Goal: Check status: Check status

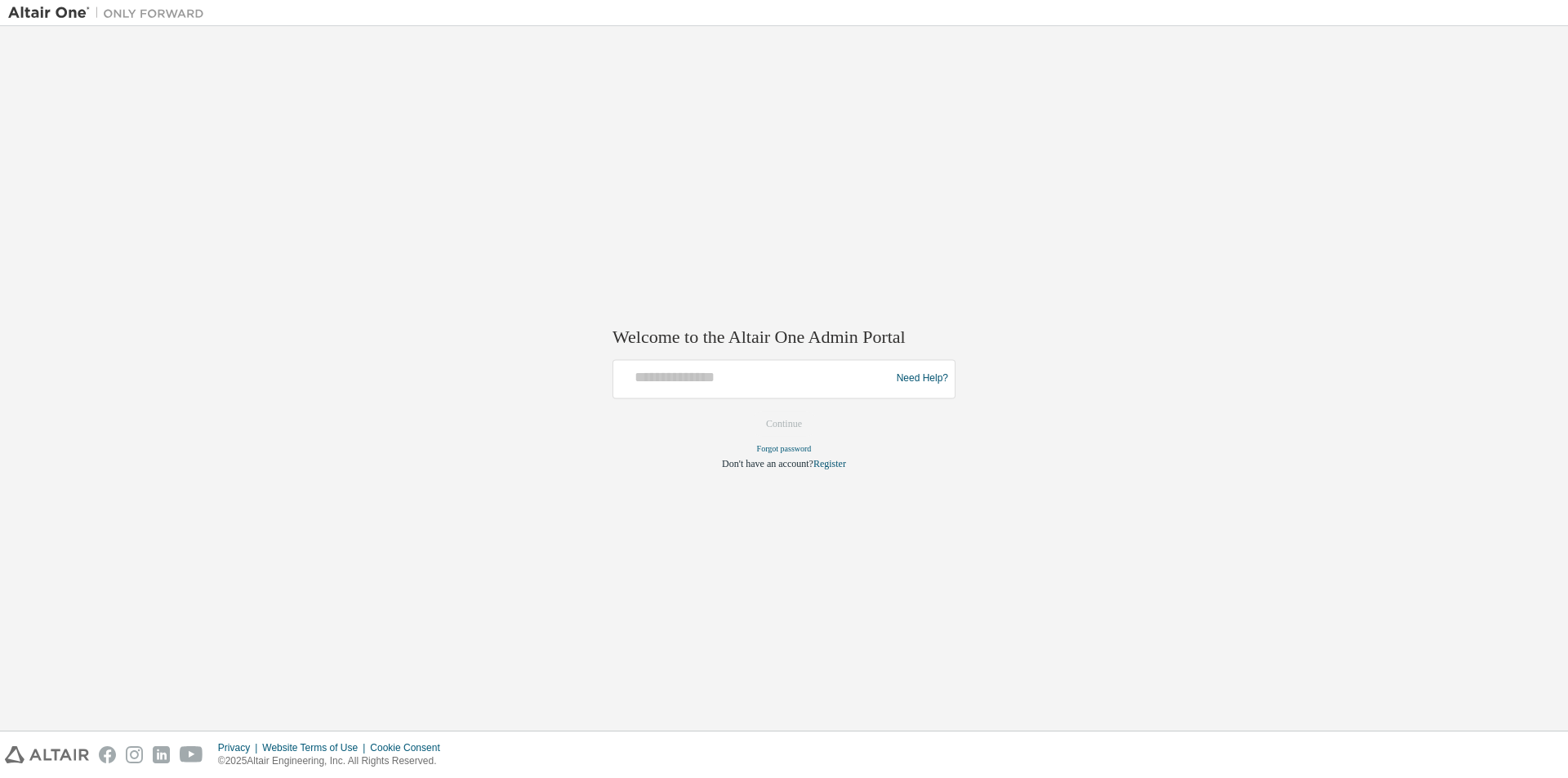
click at [754, 387] on div at bounding box center [754, 378] width 268 height 31
click at [793, 383] on input "text" at bounding box center [754, 375] width 268 height 24
type input "**********"
click at [792, 423] on button "Continue" at bounding box center [784, 423] width 71 height 24
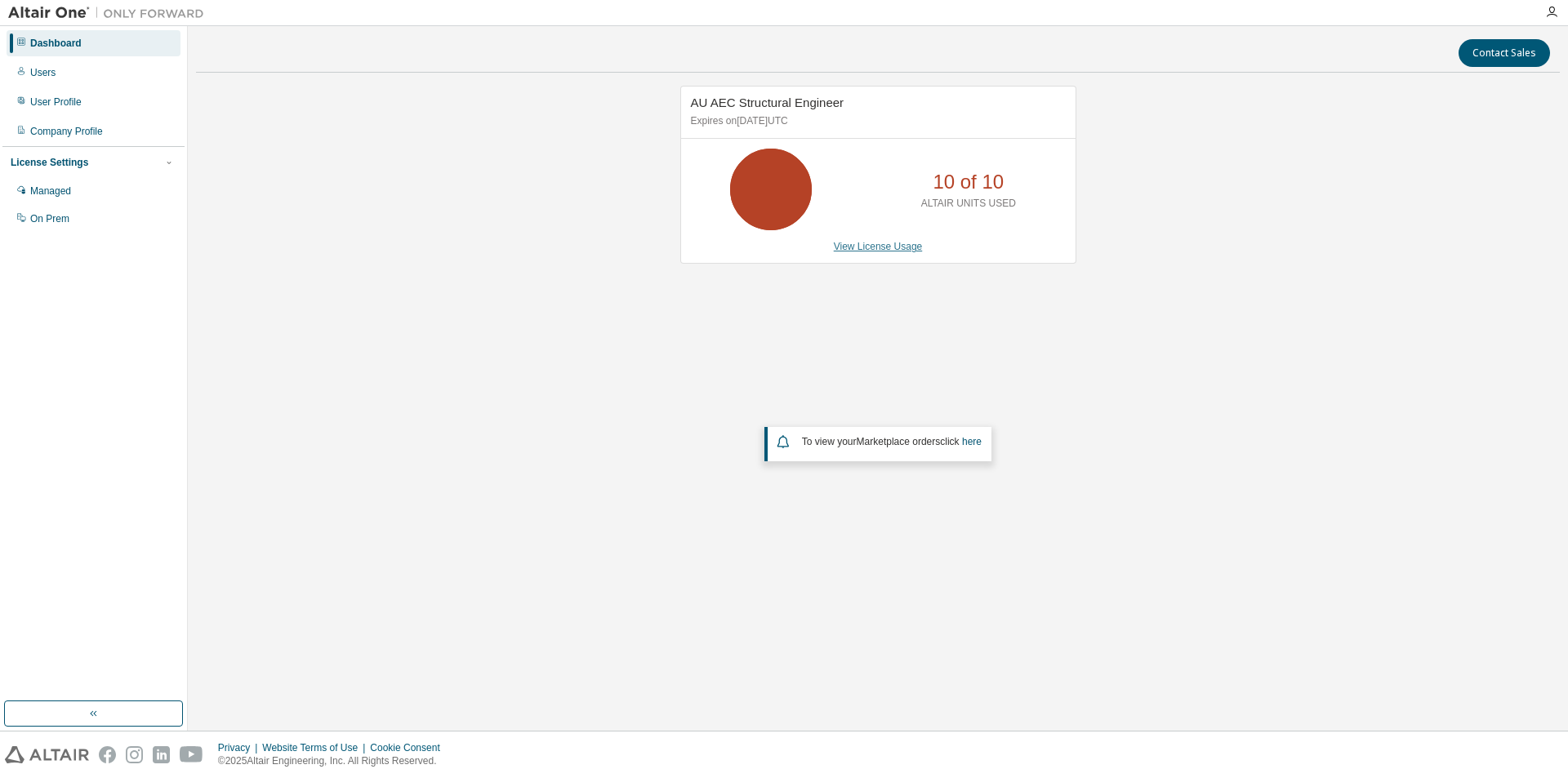
click at [867, 248] on link "View License Usage" at bounding box center [878, 247] width 89 height 11
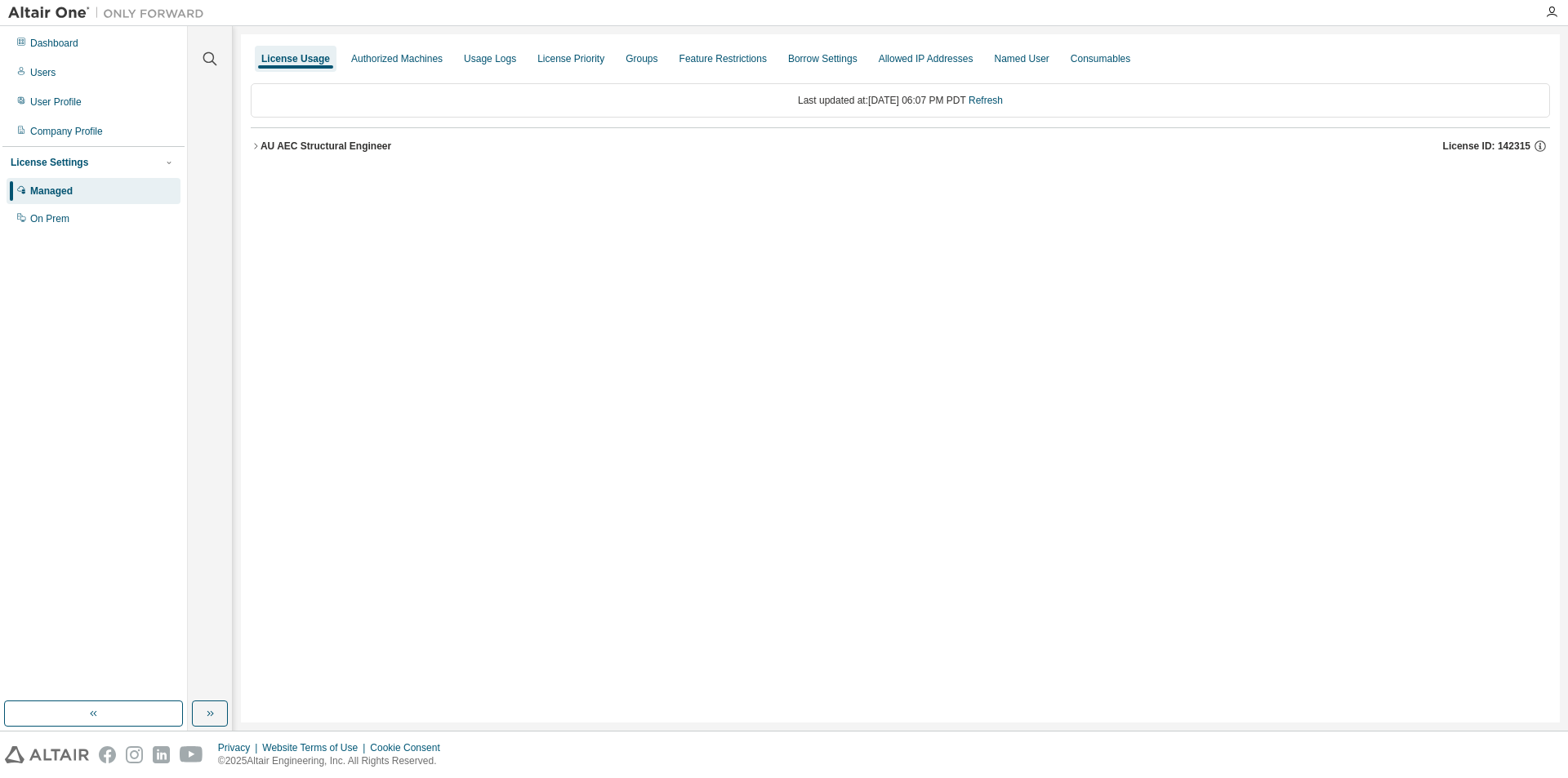
click at [256, 146] on icon "button" at bounding box center [256, 146] width 4 height 6
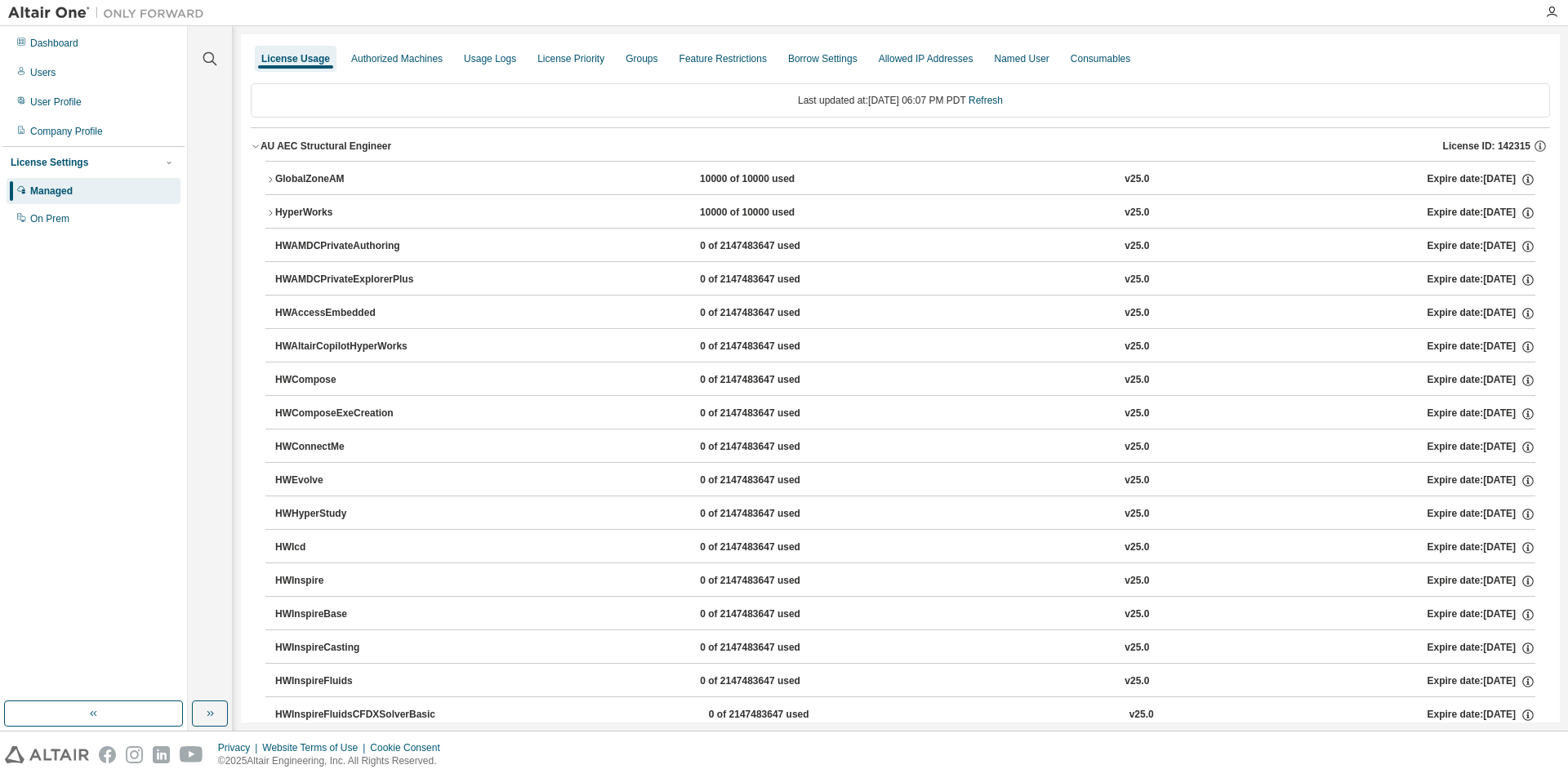
click at [321, 187] on div "GlobalZoneAM" at bounding box center [348, 180] width 147 height 15
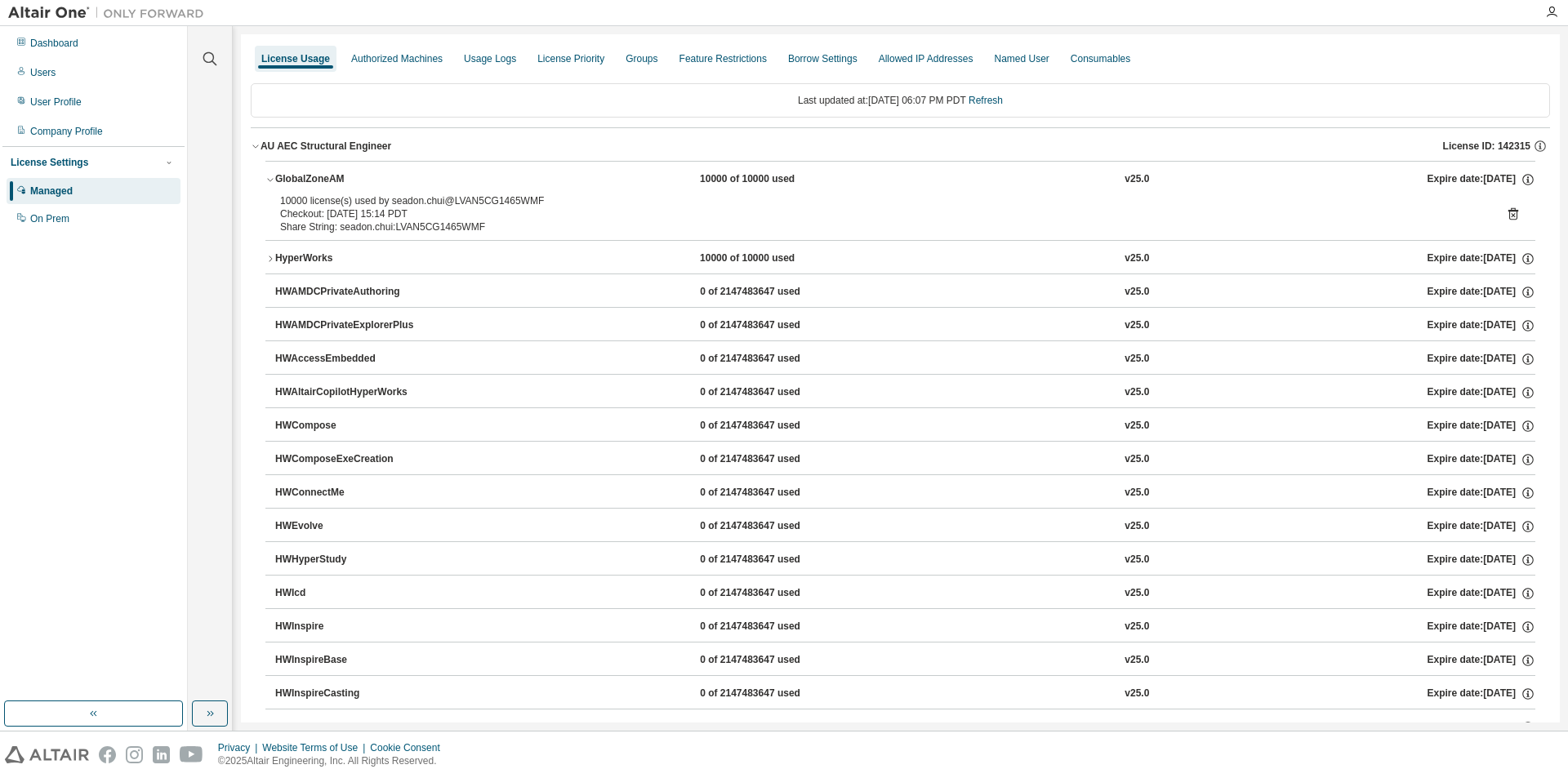
click at [277, 262] on div "HyperWorks" at bounding box center [348, 259] width 147 height 15
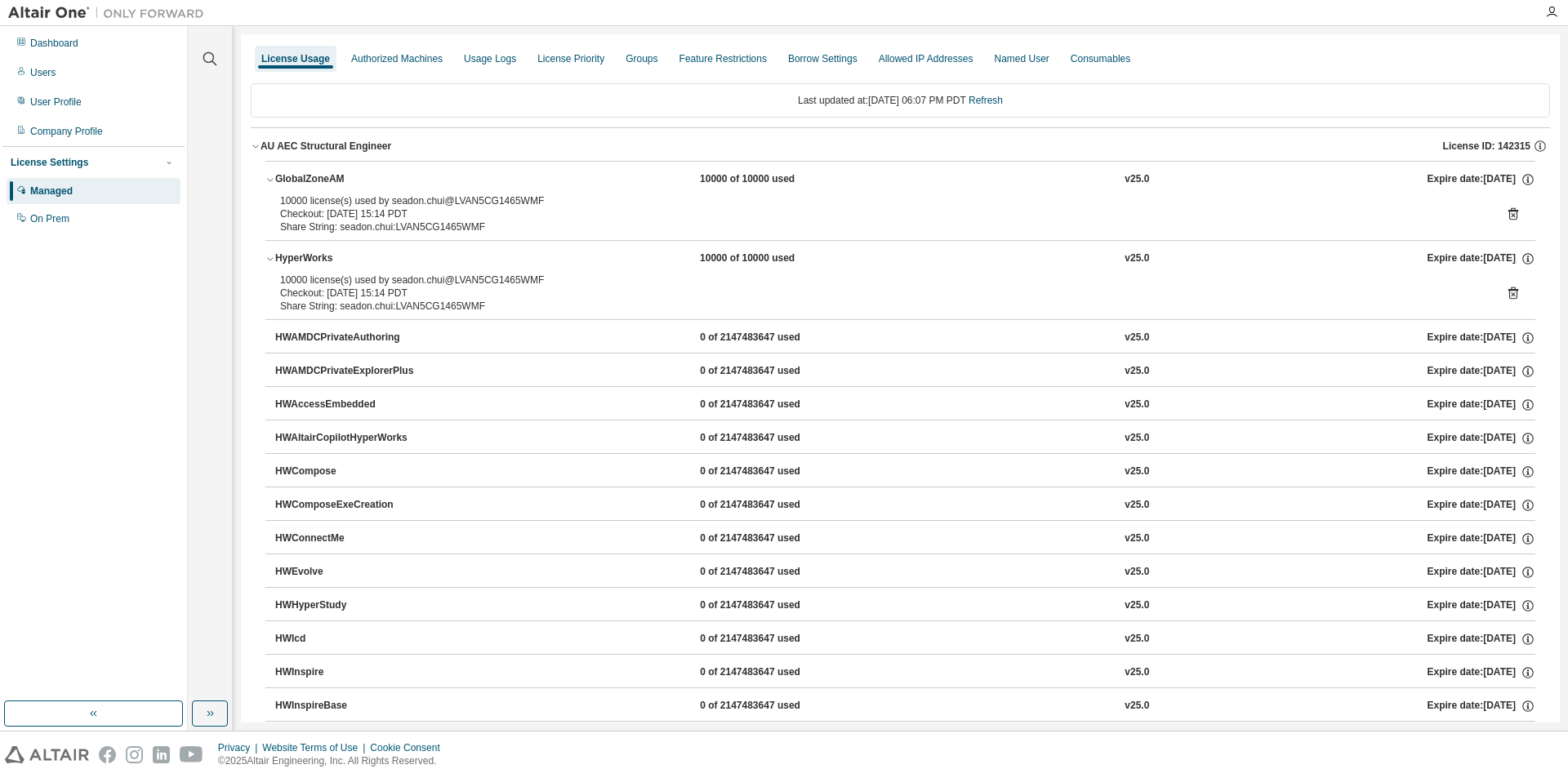
click at [275, 180] on div "GlobalZoneAM" at bounding box center [348, 180] width 147 height 15
